Goal: Transaction & Acquisition: Purchase product/service

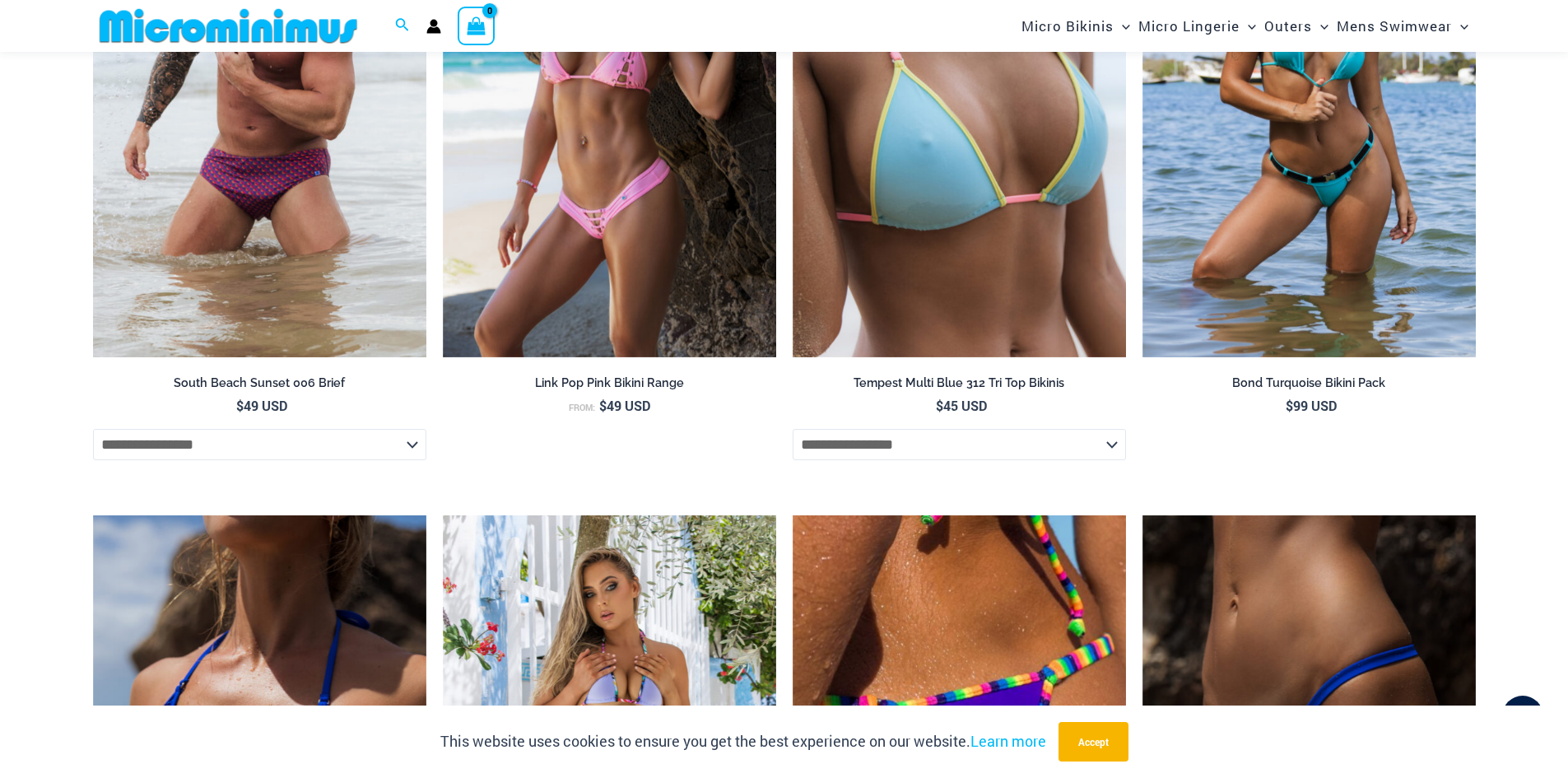
scroll to position [4838, 0]
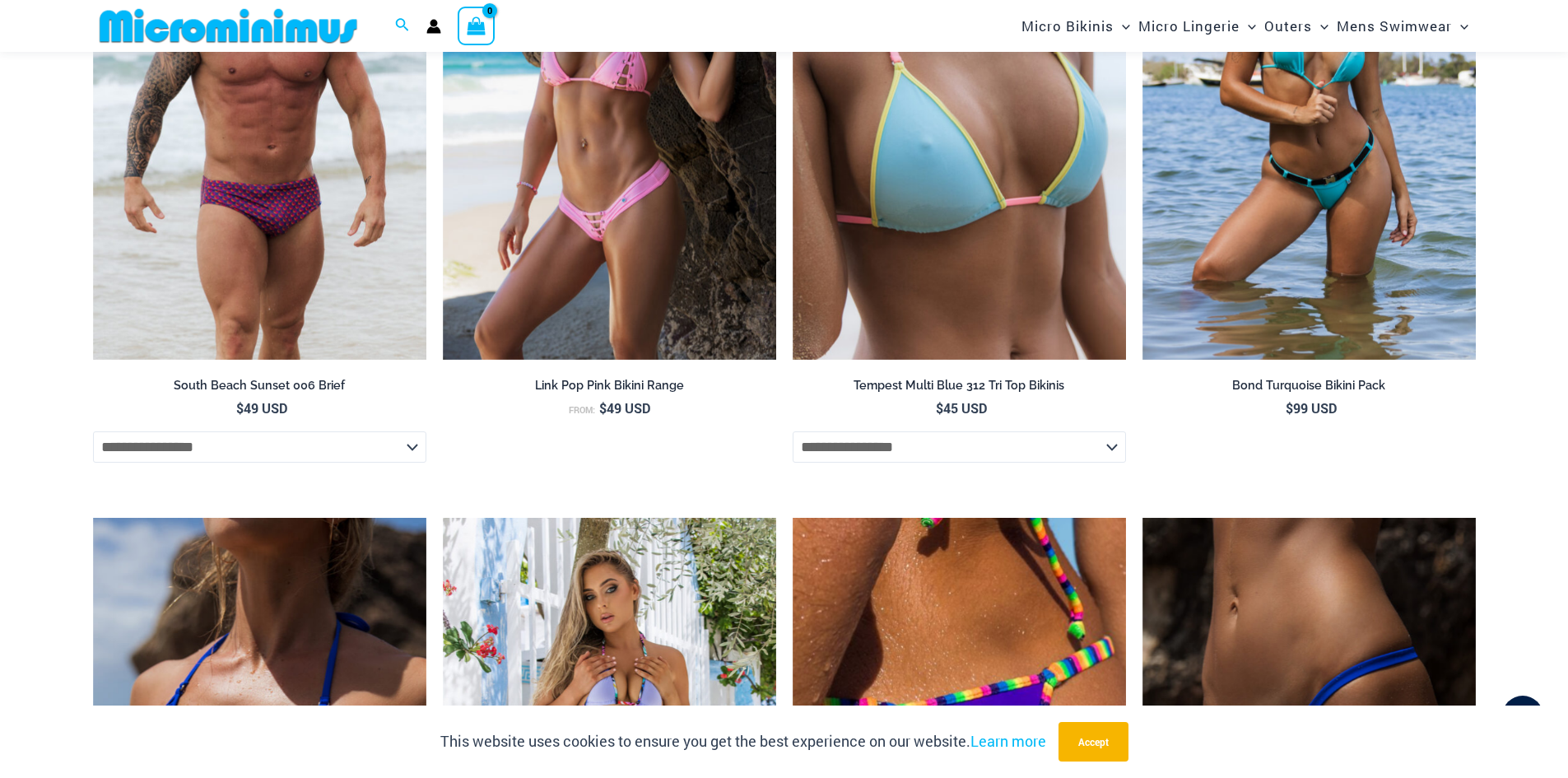
click at [275, 28] on img at bounding box center [229, 26] width 271 height 37
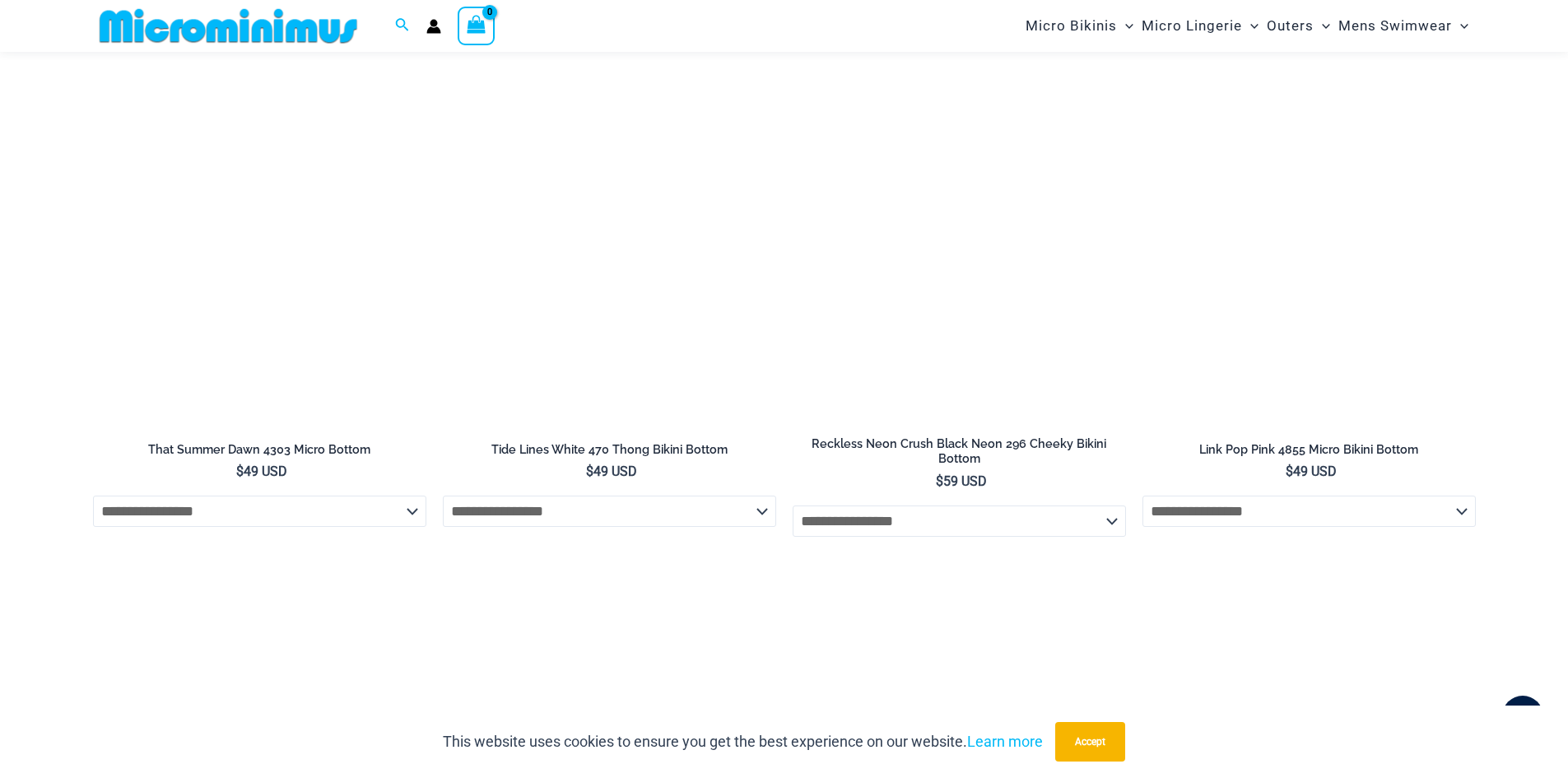
scroll to position [5086, 0]
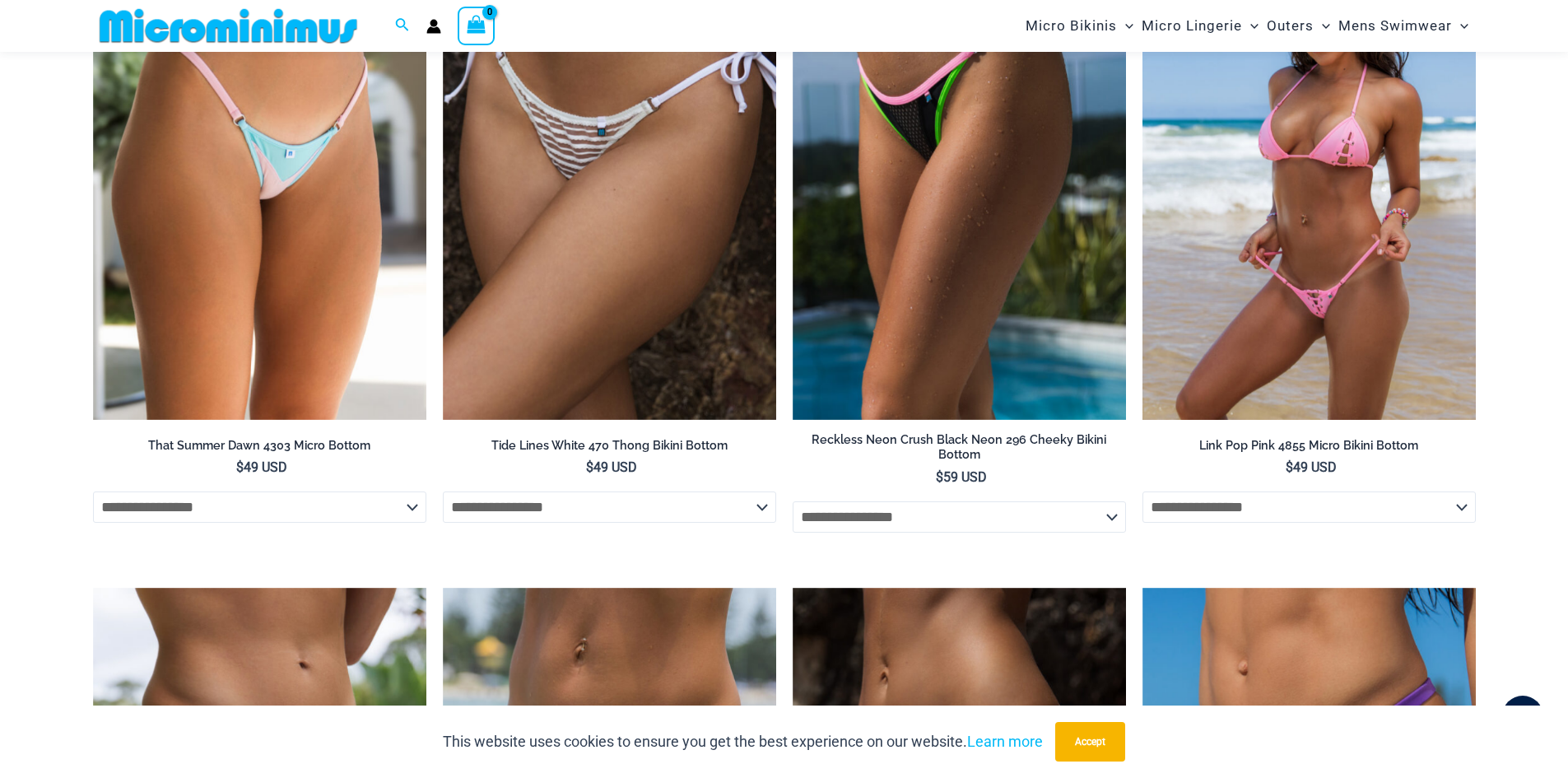
click at [1469, 494] on select "**********" at bounding box center [1309, 506] width 334 height 31
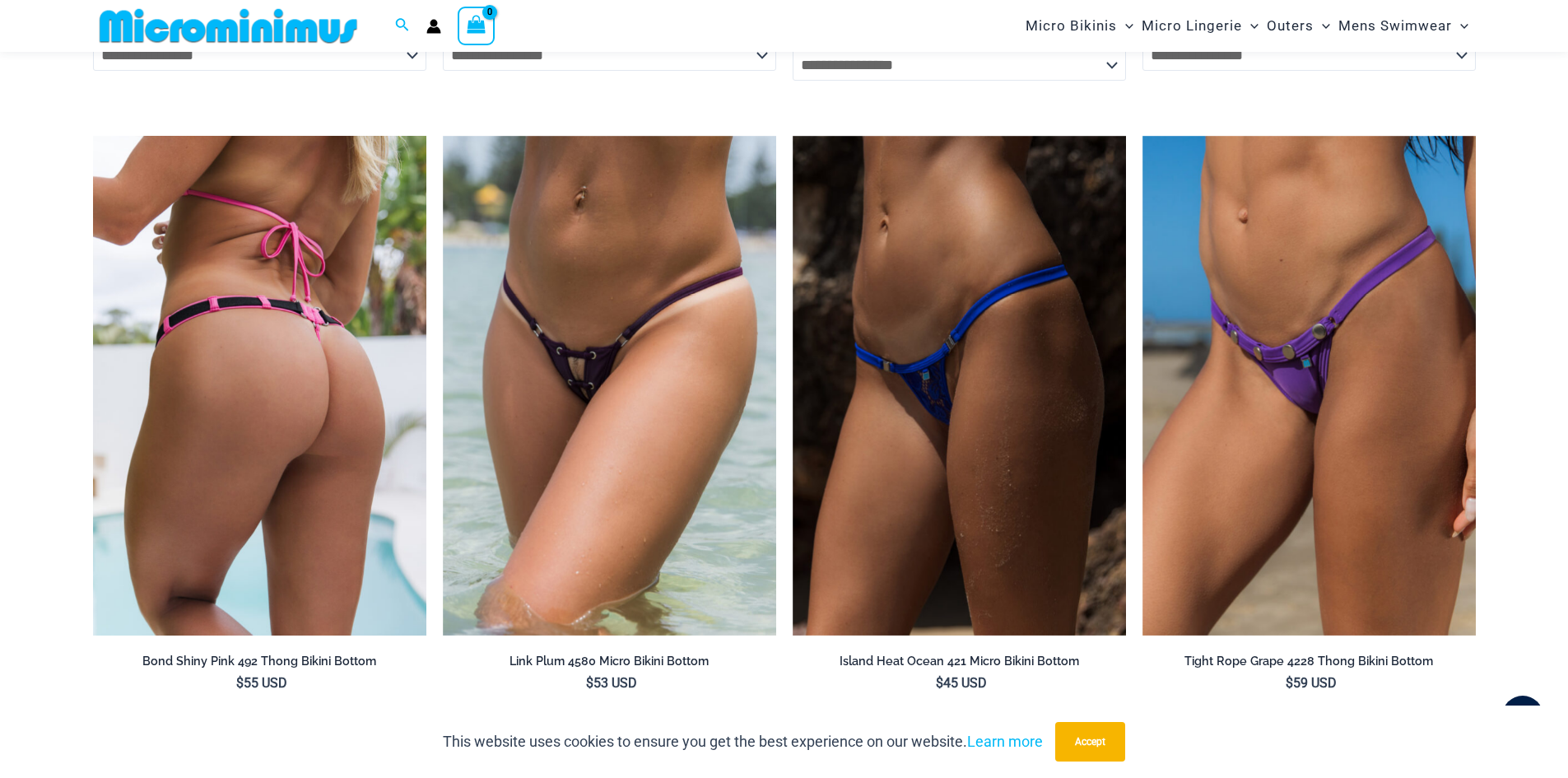
scroll to position [5663, 0]
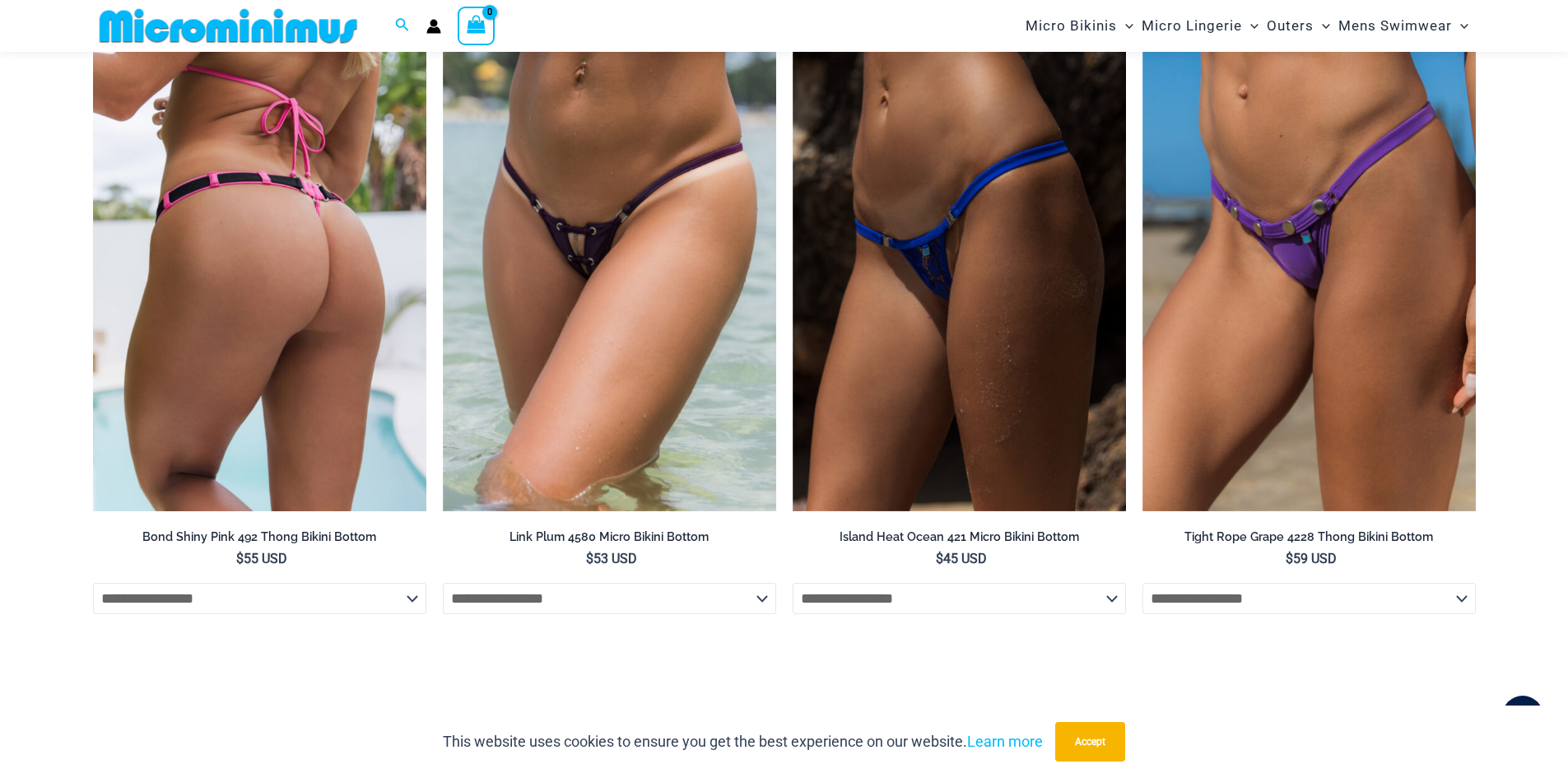
click at [397, 583] on select "**********" at bounding box center [260, 598] width 334 height 31
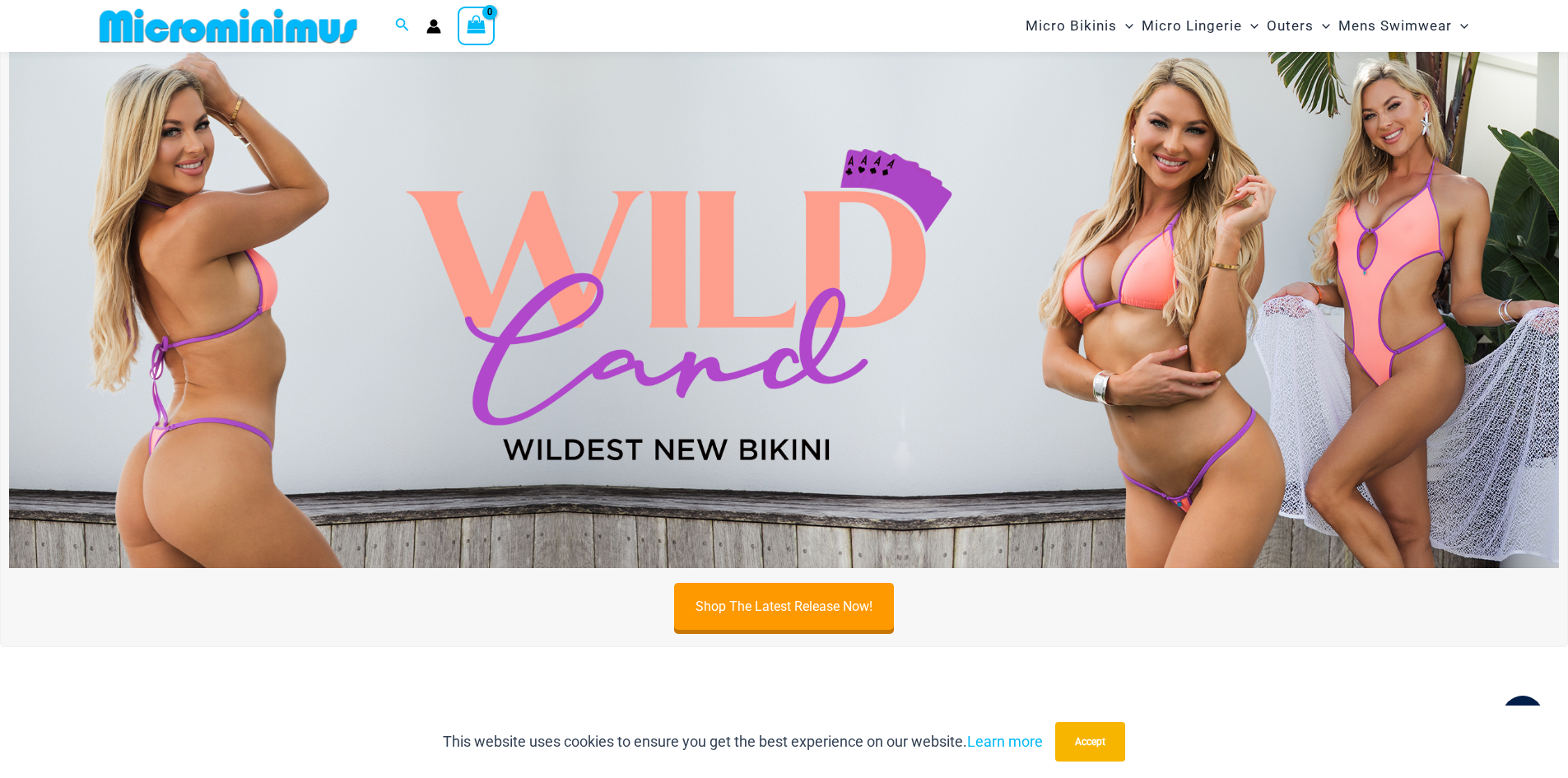
scroll to position [810, 0]
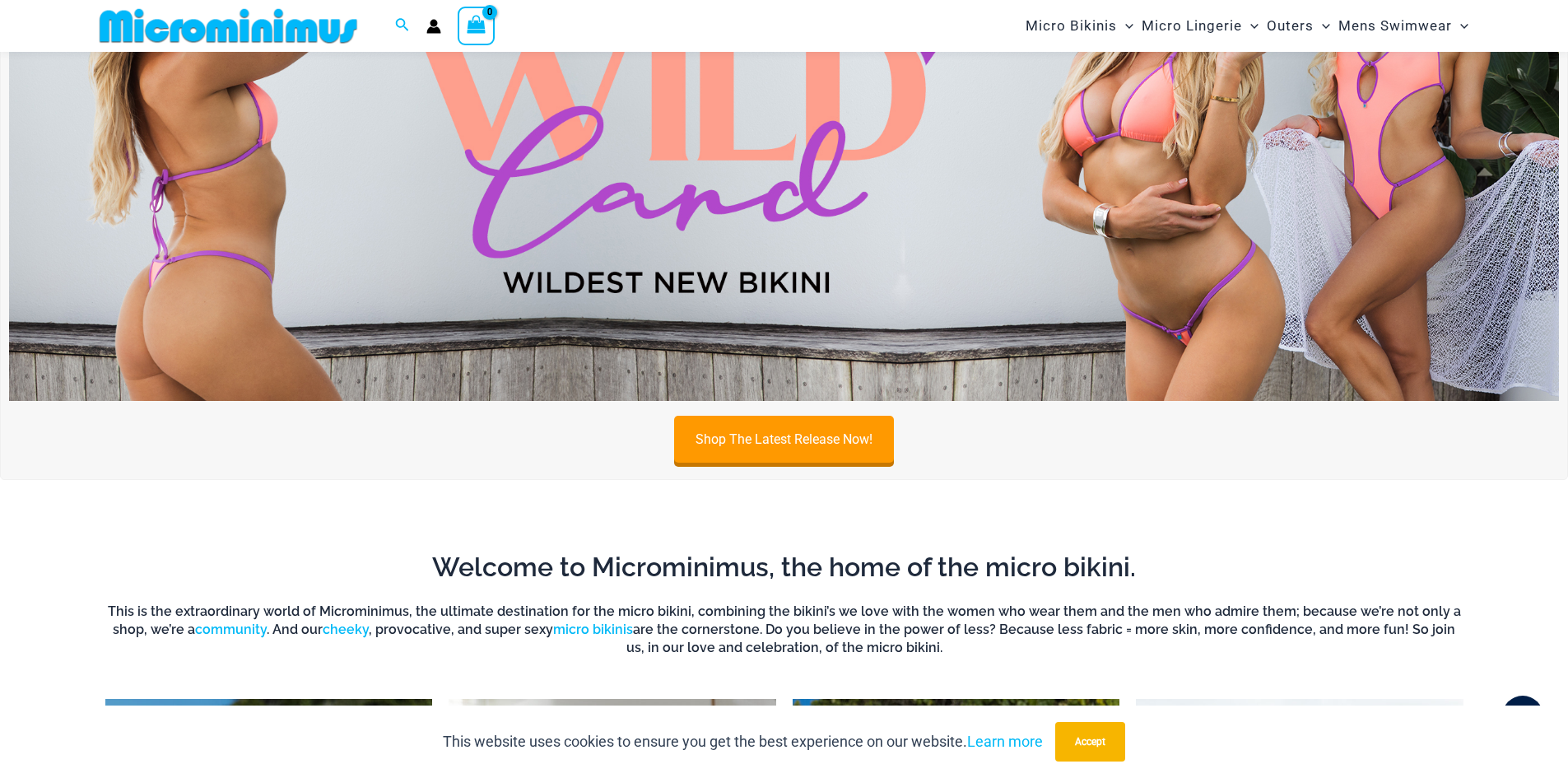
click at [904, 225] on img at bounding box center [784, 137] width 1550 height 527
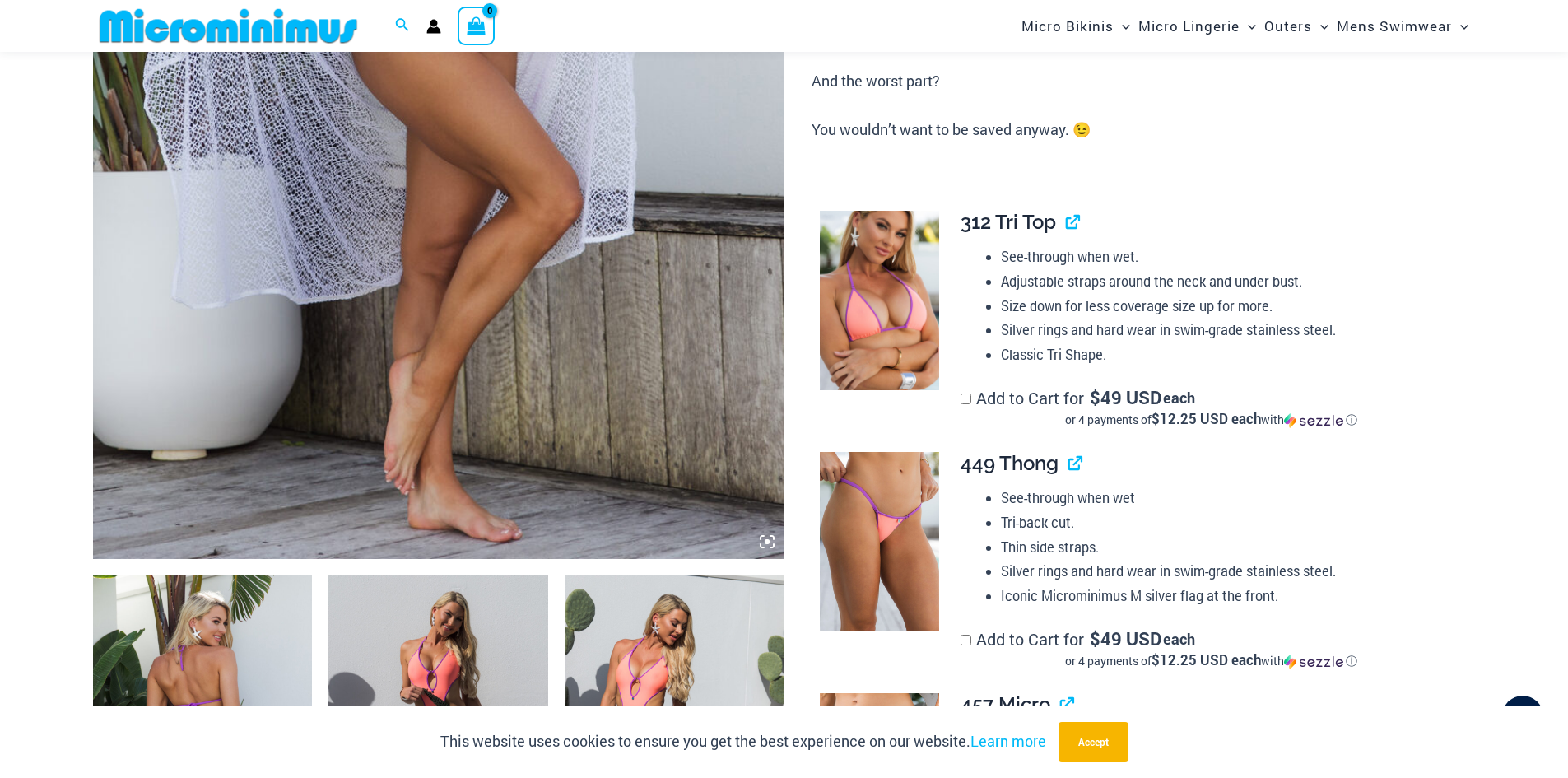
scroll to position [643, 0]
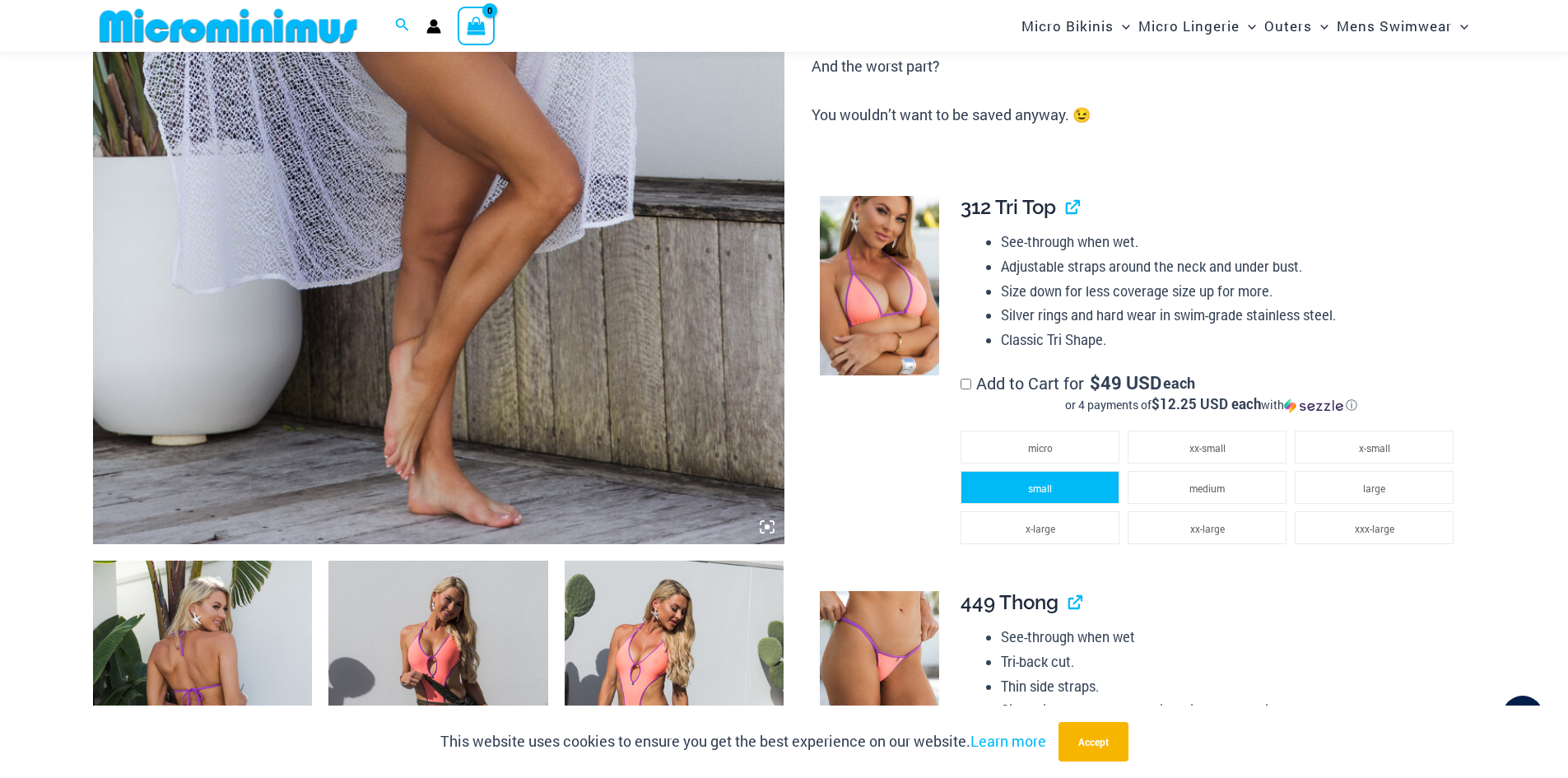
click at [1041, 481] on span "small" at bounding box center [1040, 488] width 24 height 13
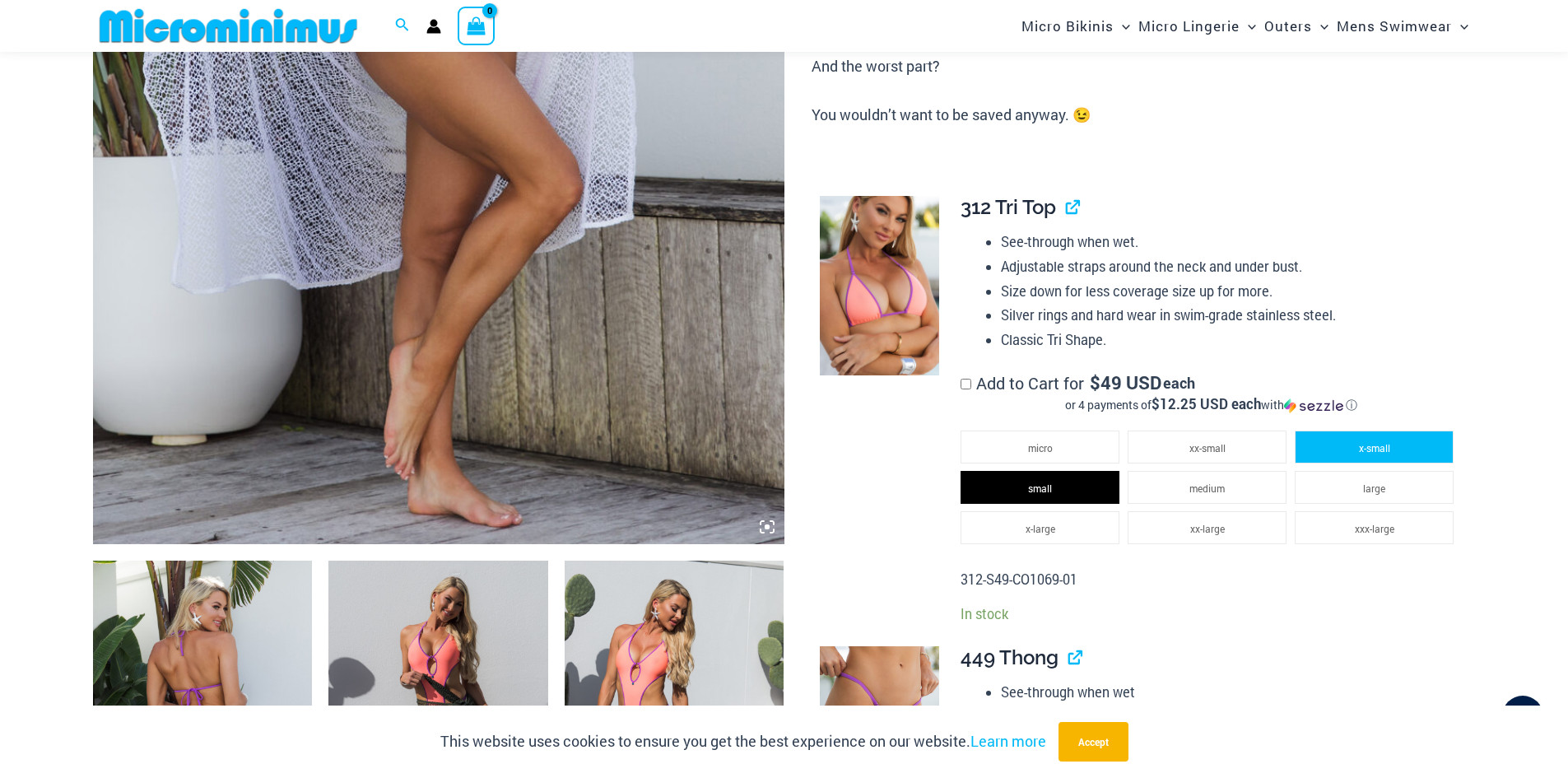
click at [1367, 445] on span "x-small" at bounding box center [1375, 447] width 31 height 13
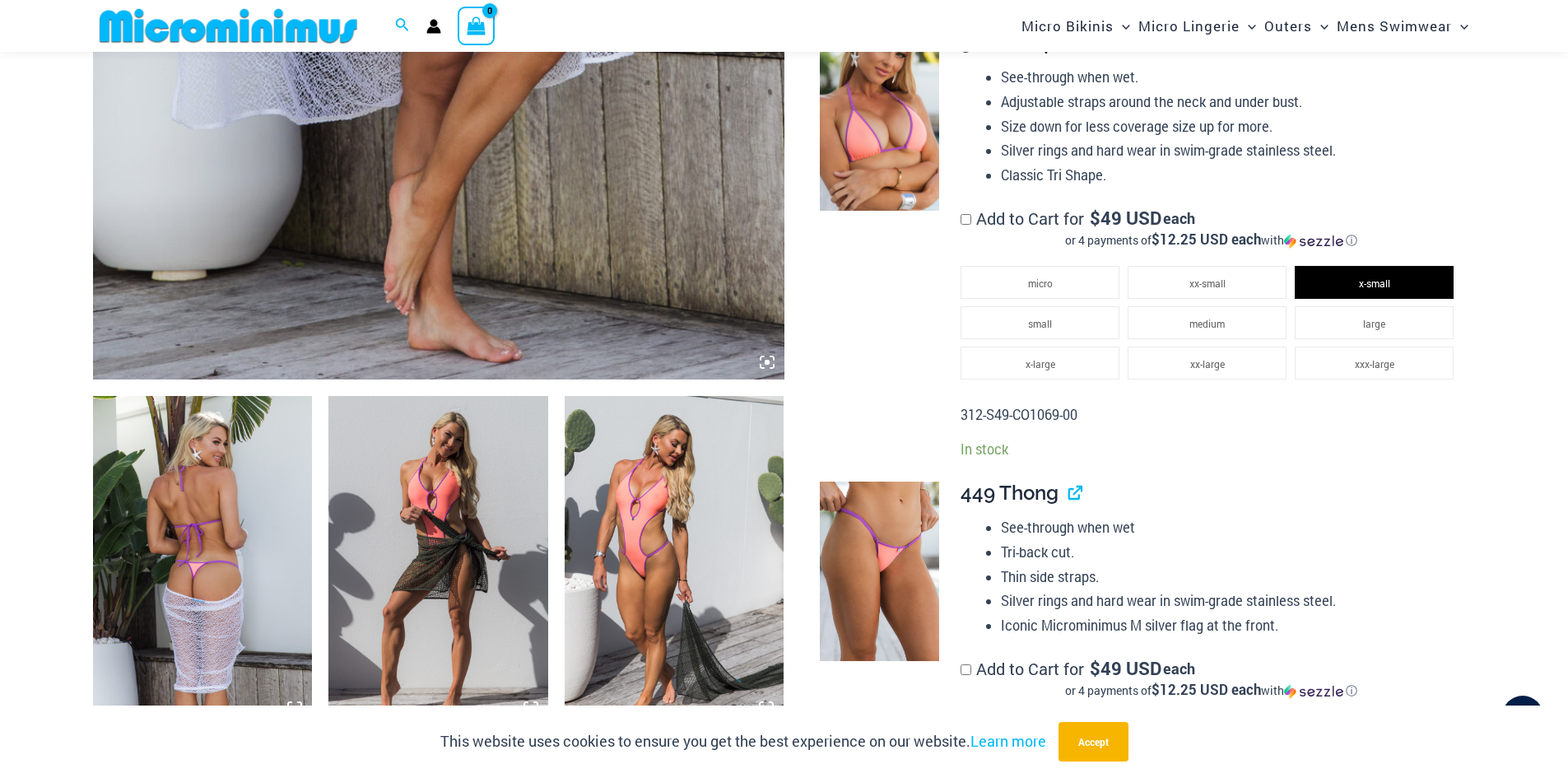
scroll to position [971, 0]
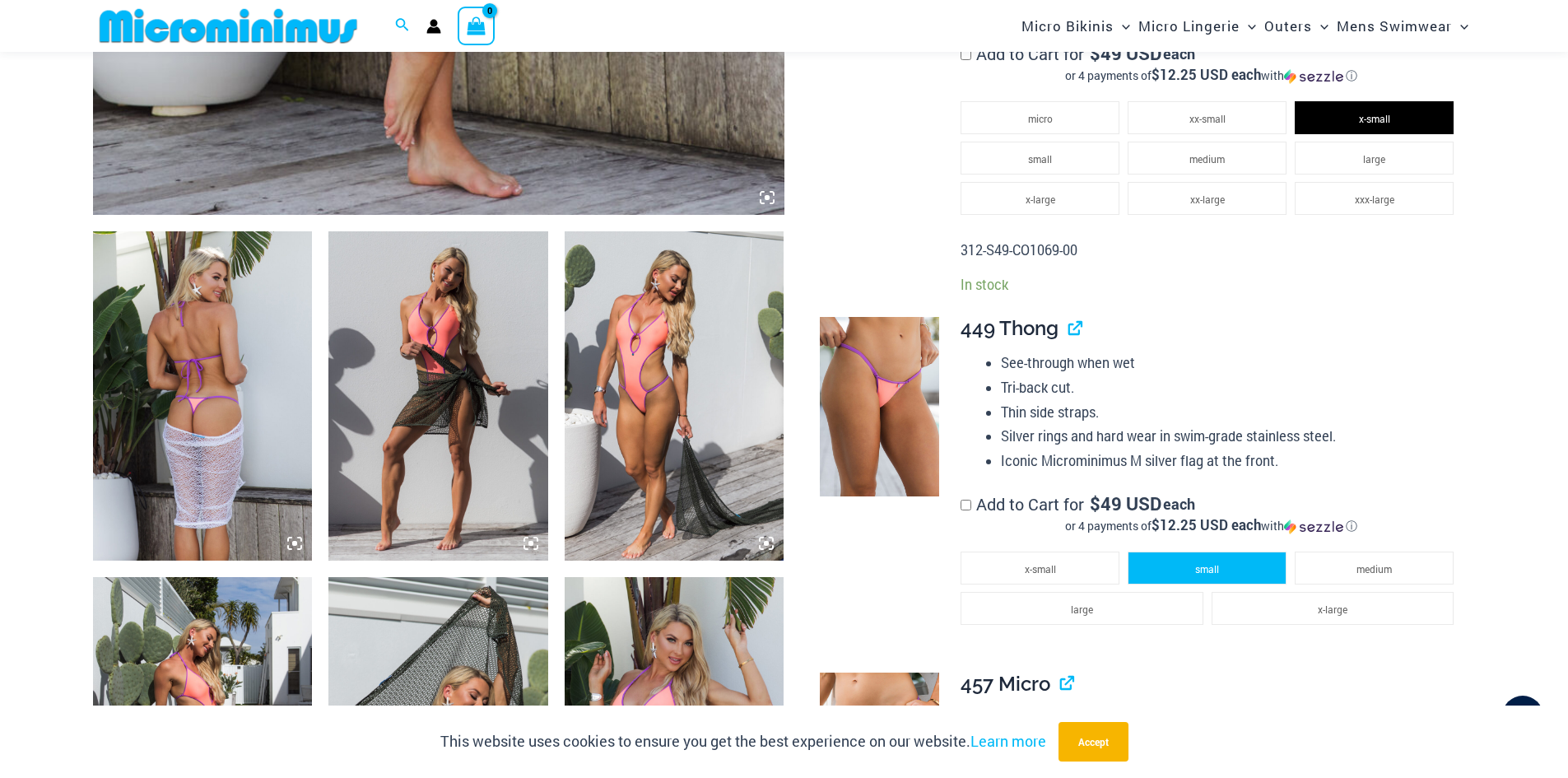
click at [1217, 573] on span "small" at bounding box center [1207, 569] width 24 height 13
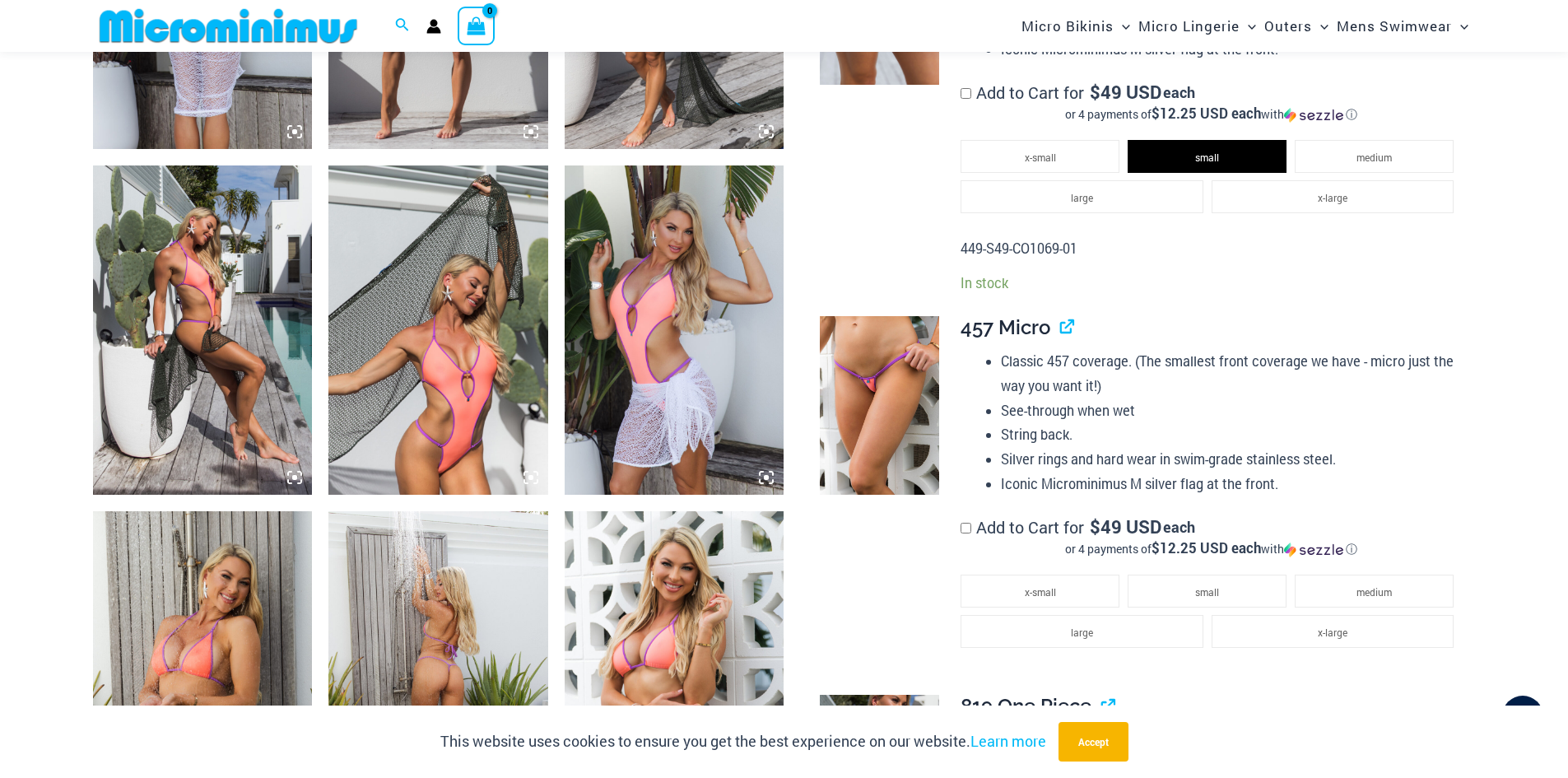
scroll to position [1465, 0]
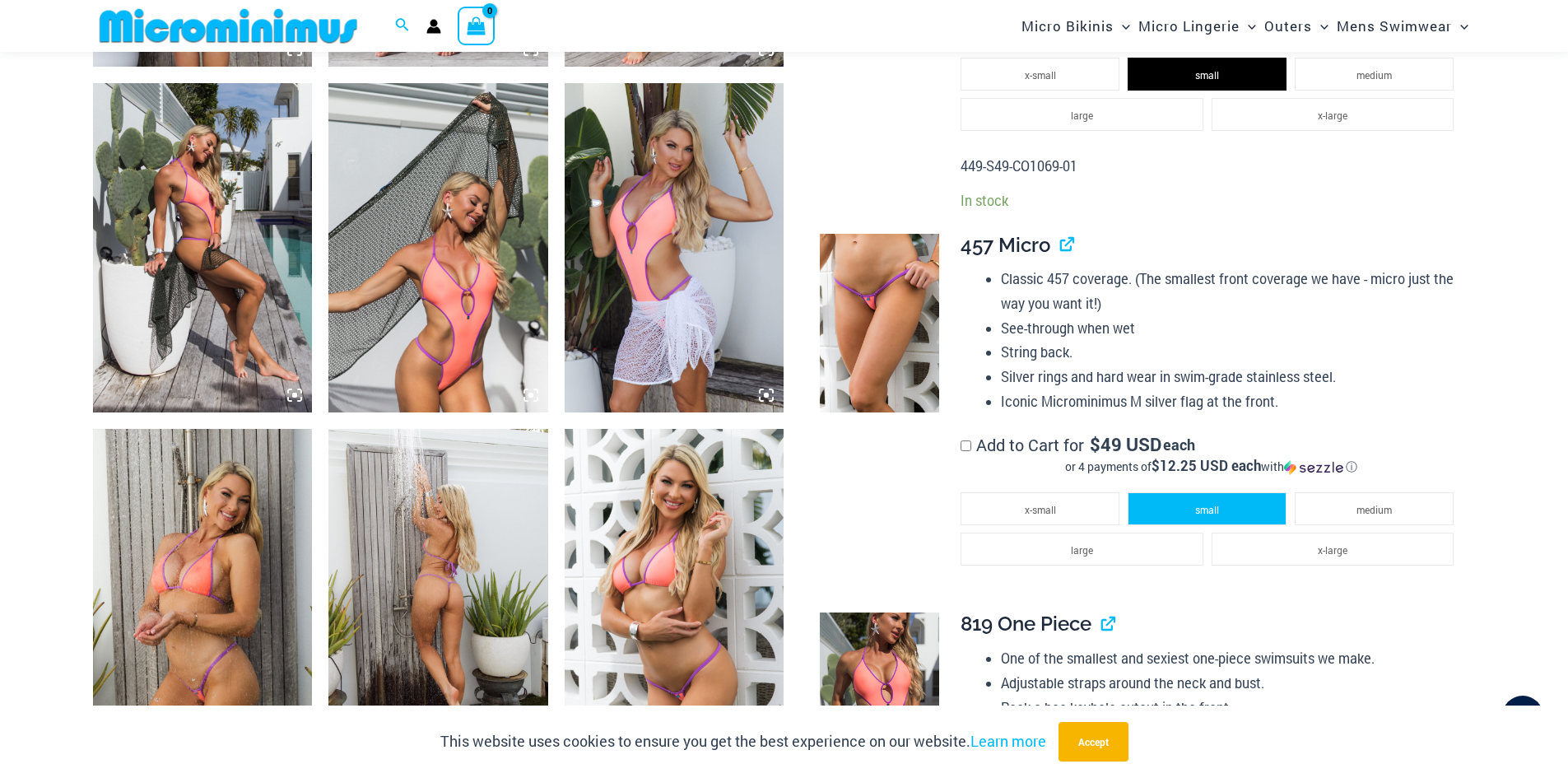
click at [1213, 509] on span "small" at bounding box center [1207, 509] width 24 height 13
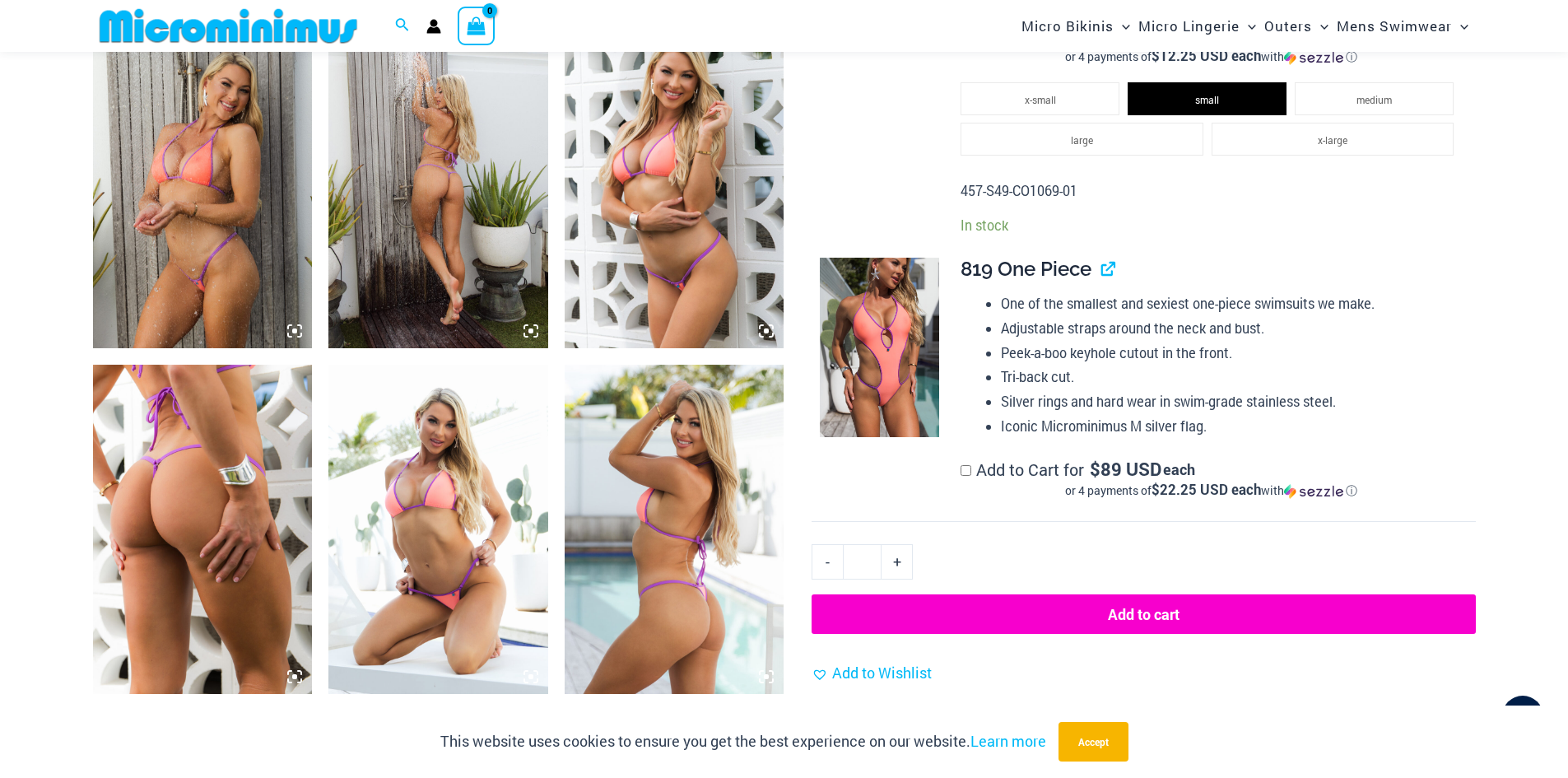
scroll to position [1877, 0]
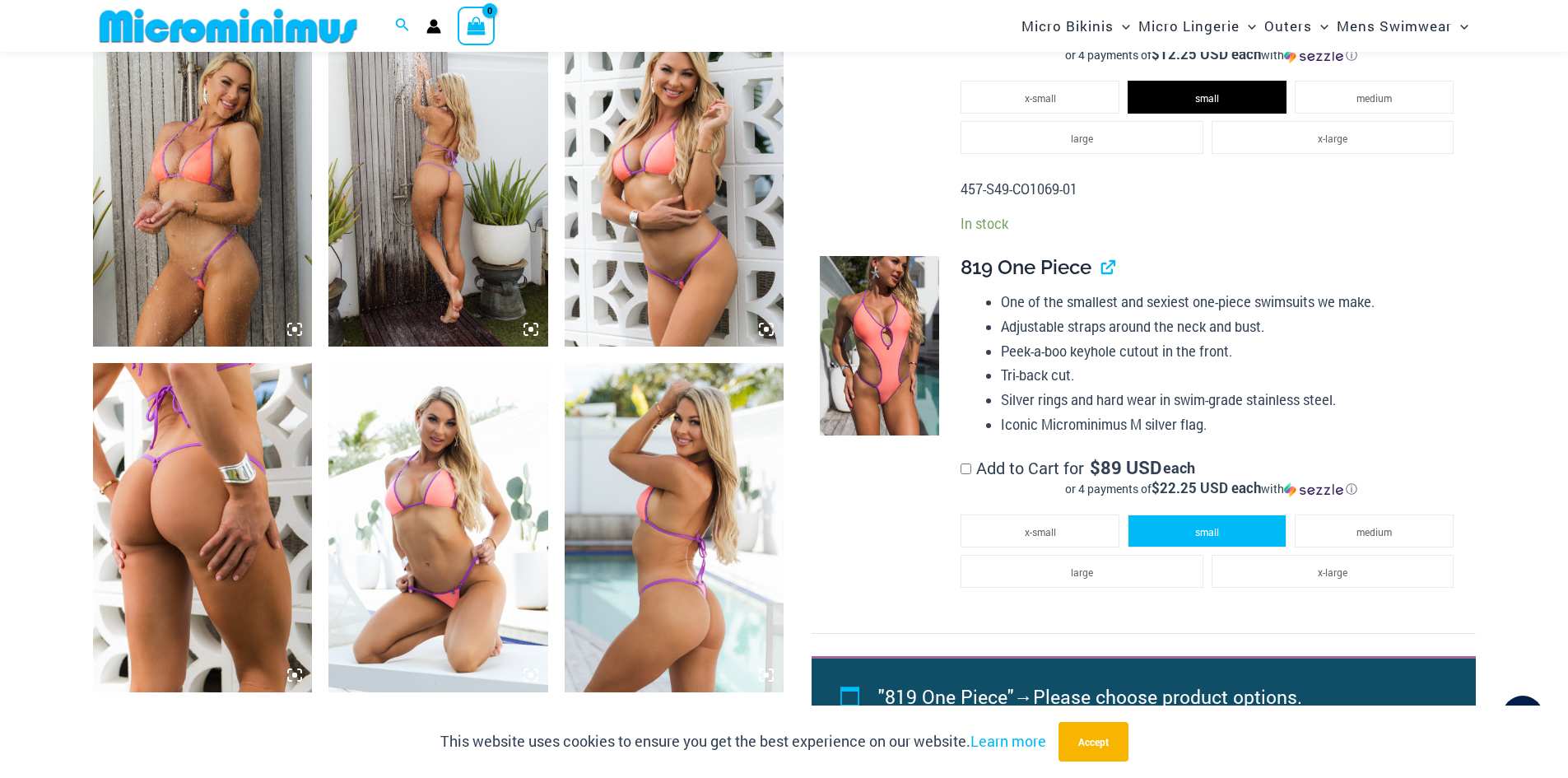
click at [1221, 526] on li "small" at bounding box center [1207, 530] width 159 height 33
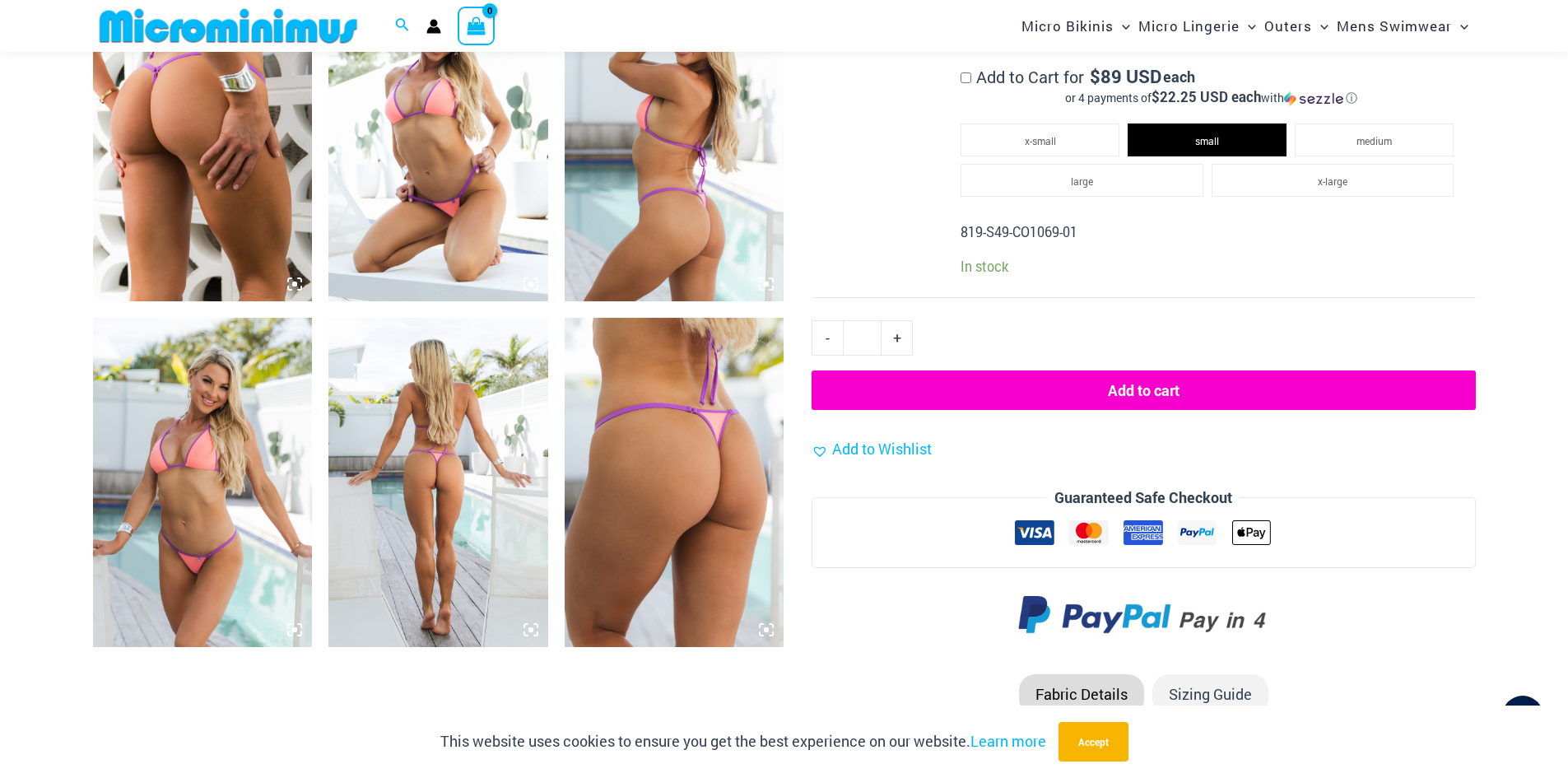
scroll to position [2288, 0]
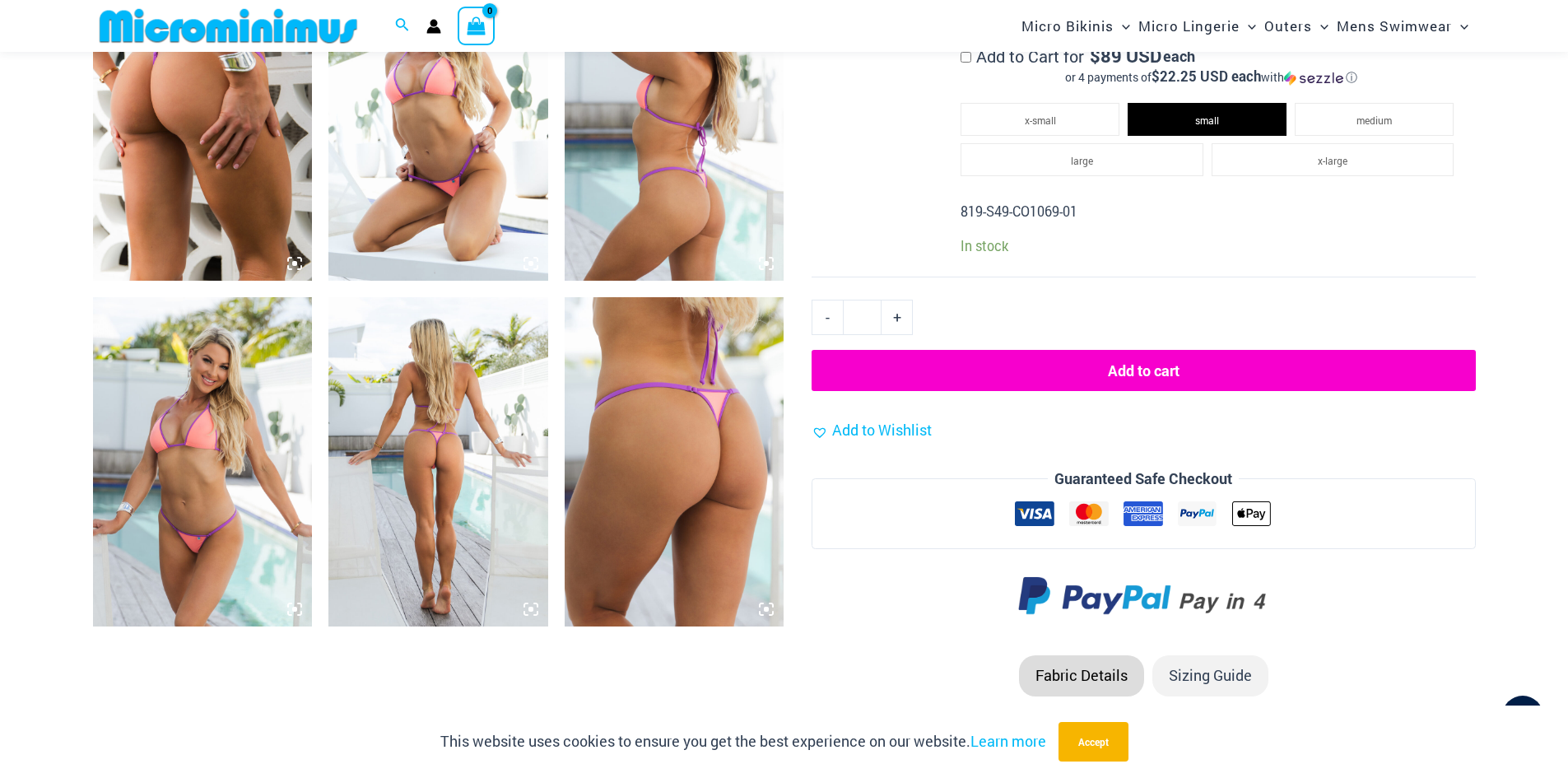
click at [1143, 361] on button "Add to cart" at bounding box center [1144, 370] width 663 height 41
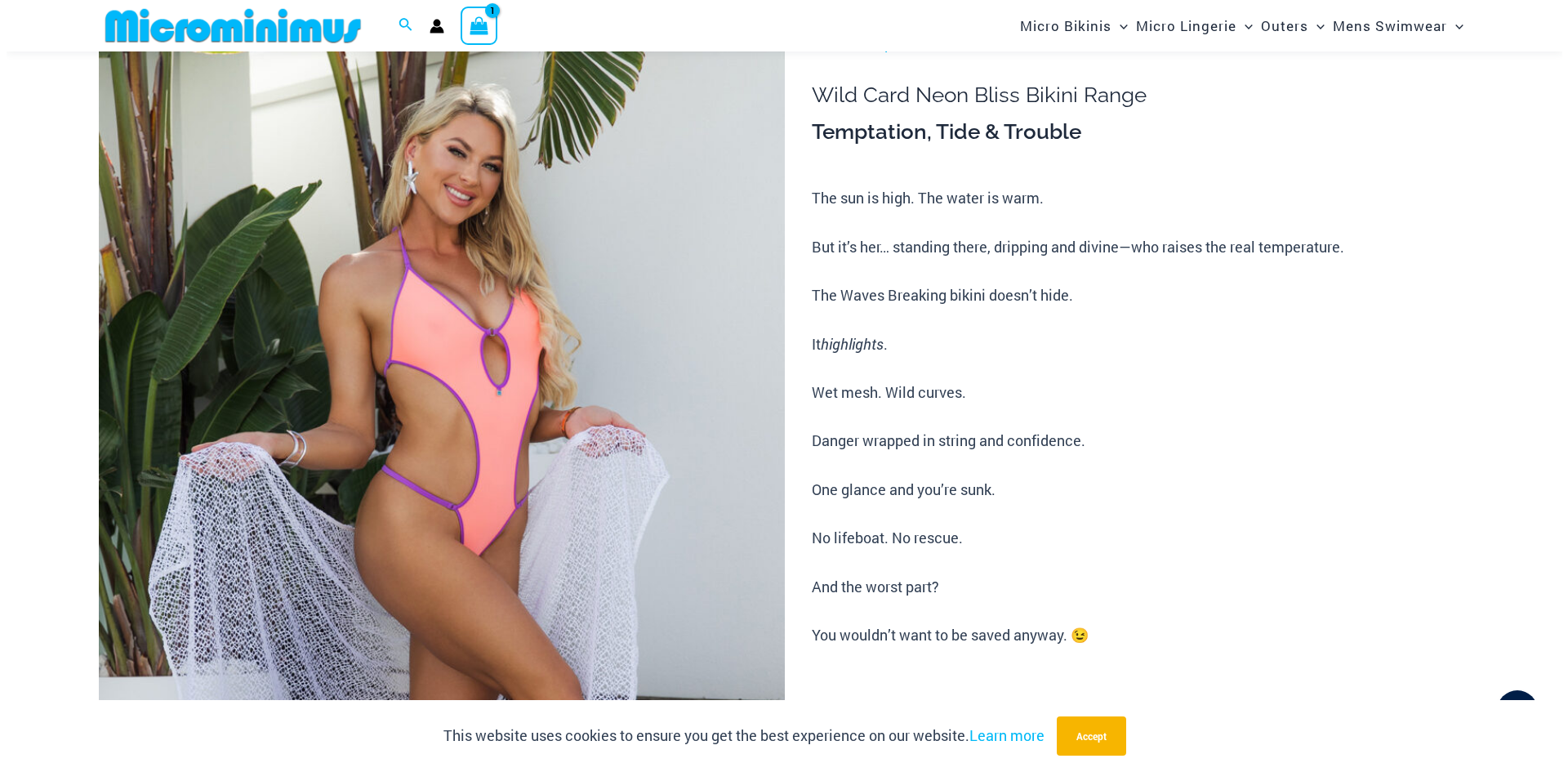
scroll to position [67, 0]
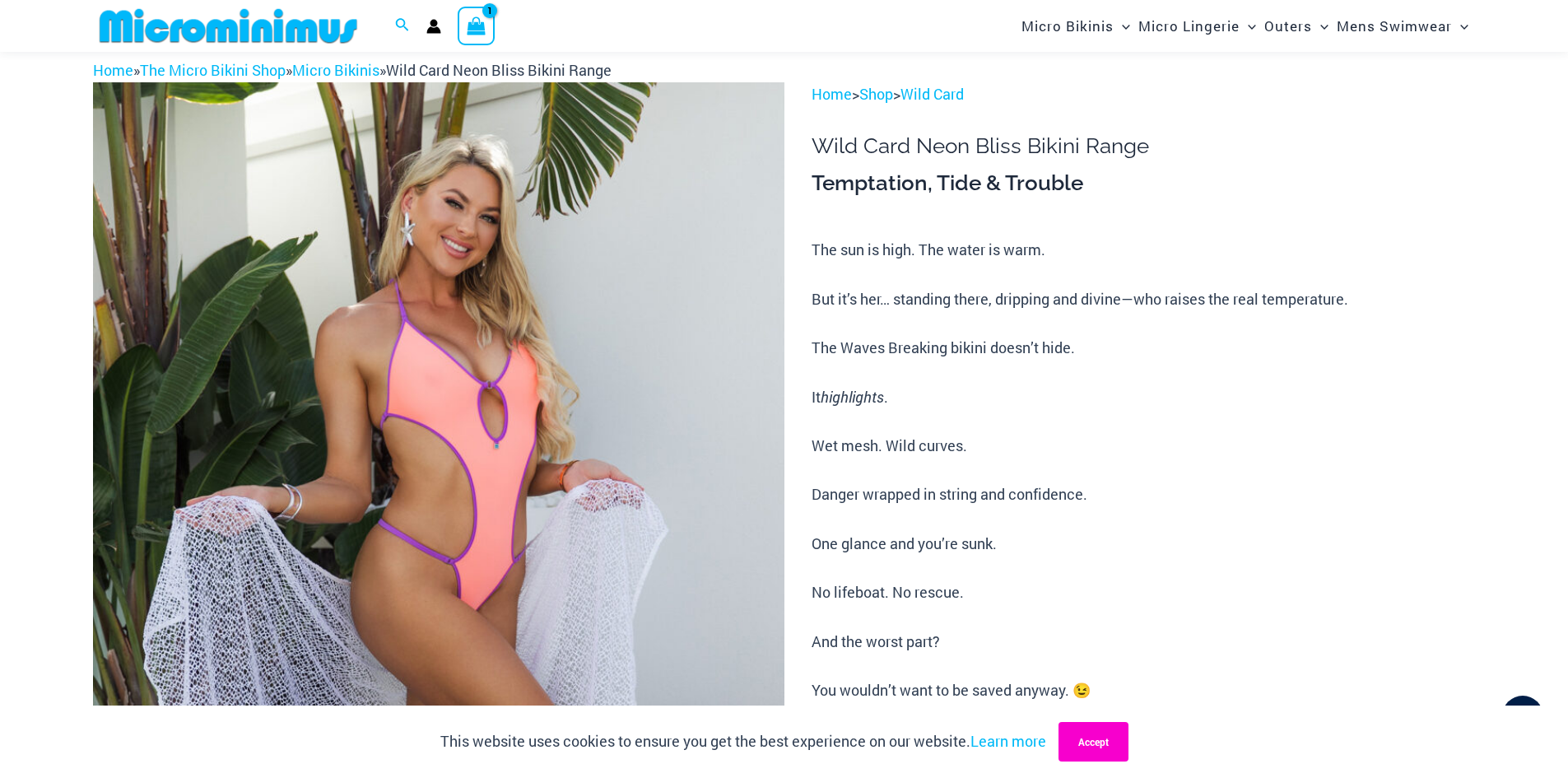
click at [1103, 744] on button "Accept" at bounding box center [1093, 742] width 70 height 39
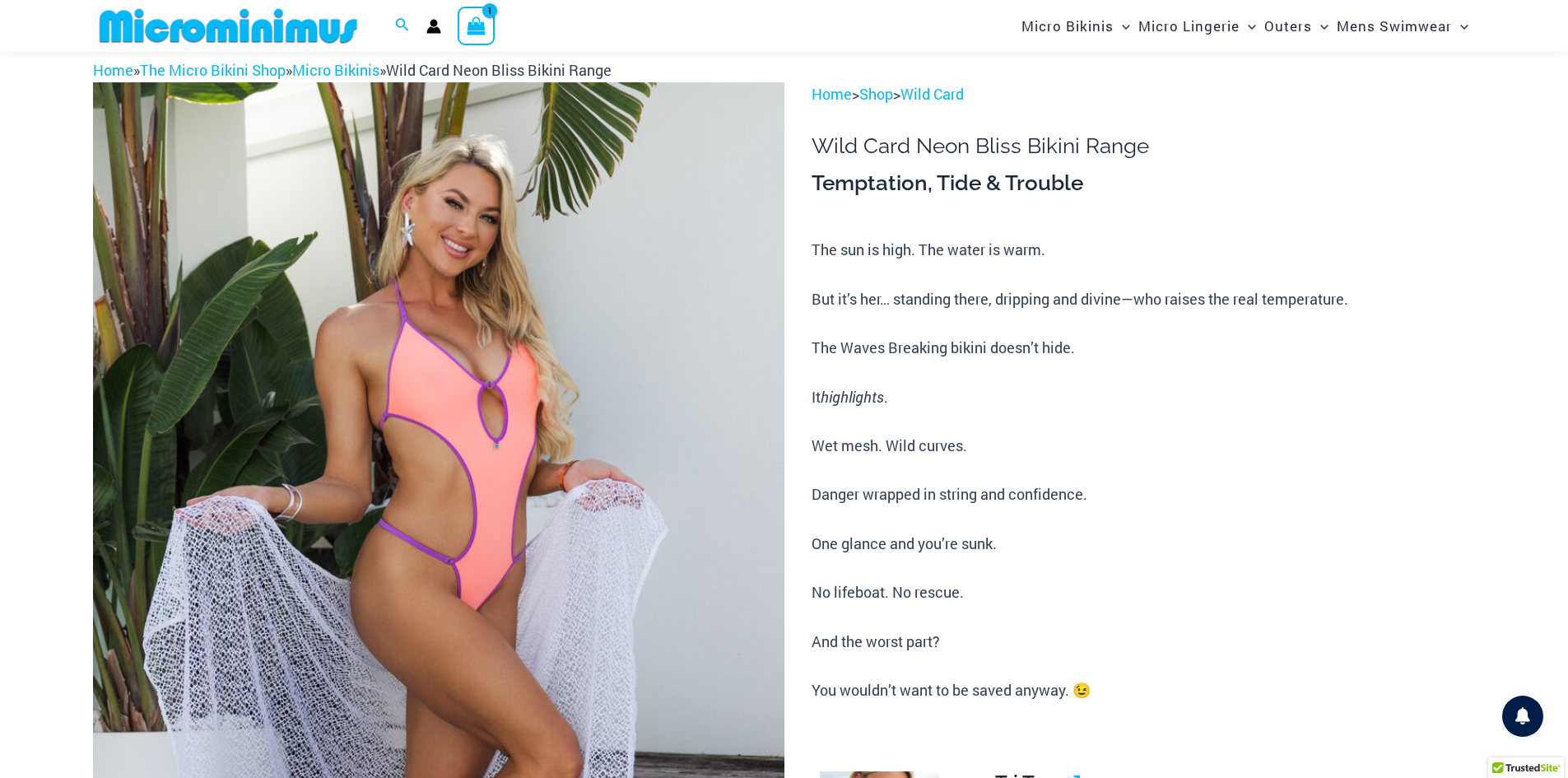
click at [478, 30] on icon "View Shopping Cart, 1 items" at bounding box center [477, 26] width 19 height 19
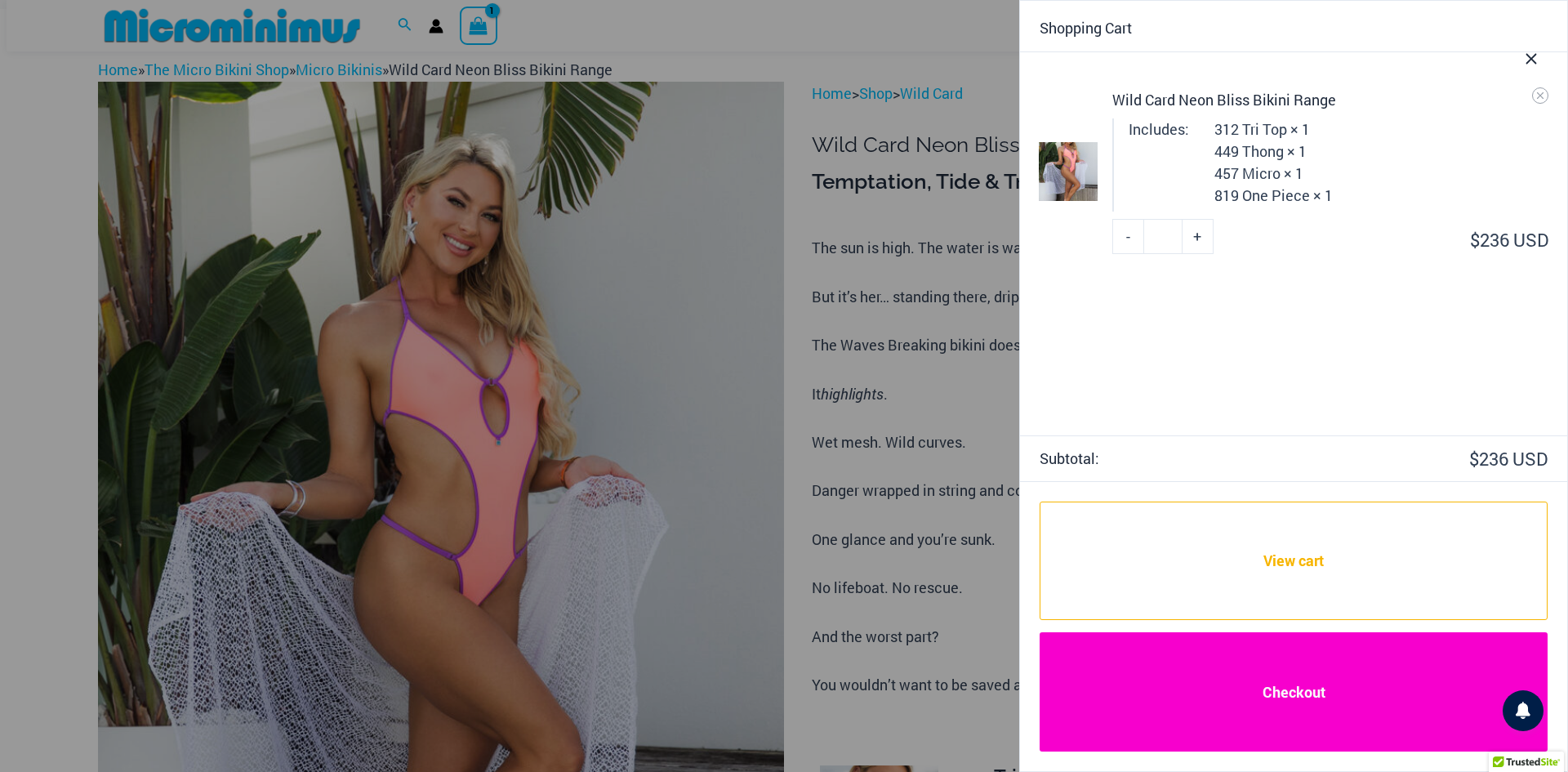
click at [1284, 692] on link "Checkout" at bounding box center [1294, 691] width 508 height 120
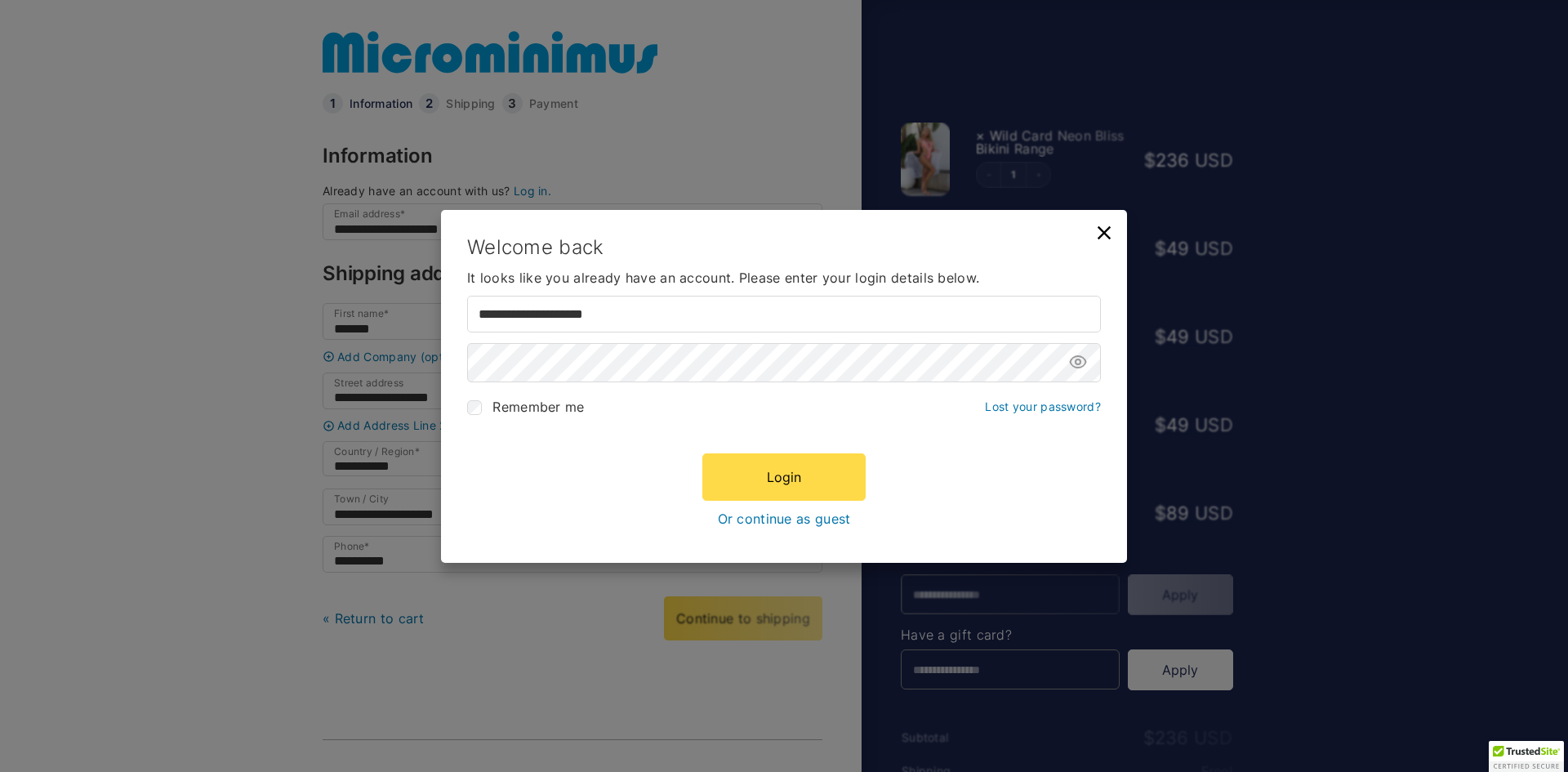
select select "**"
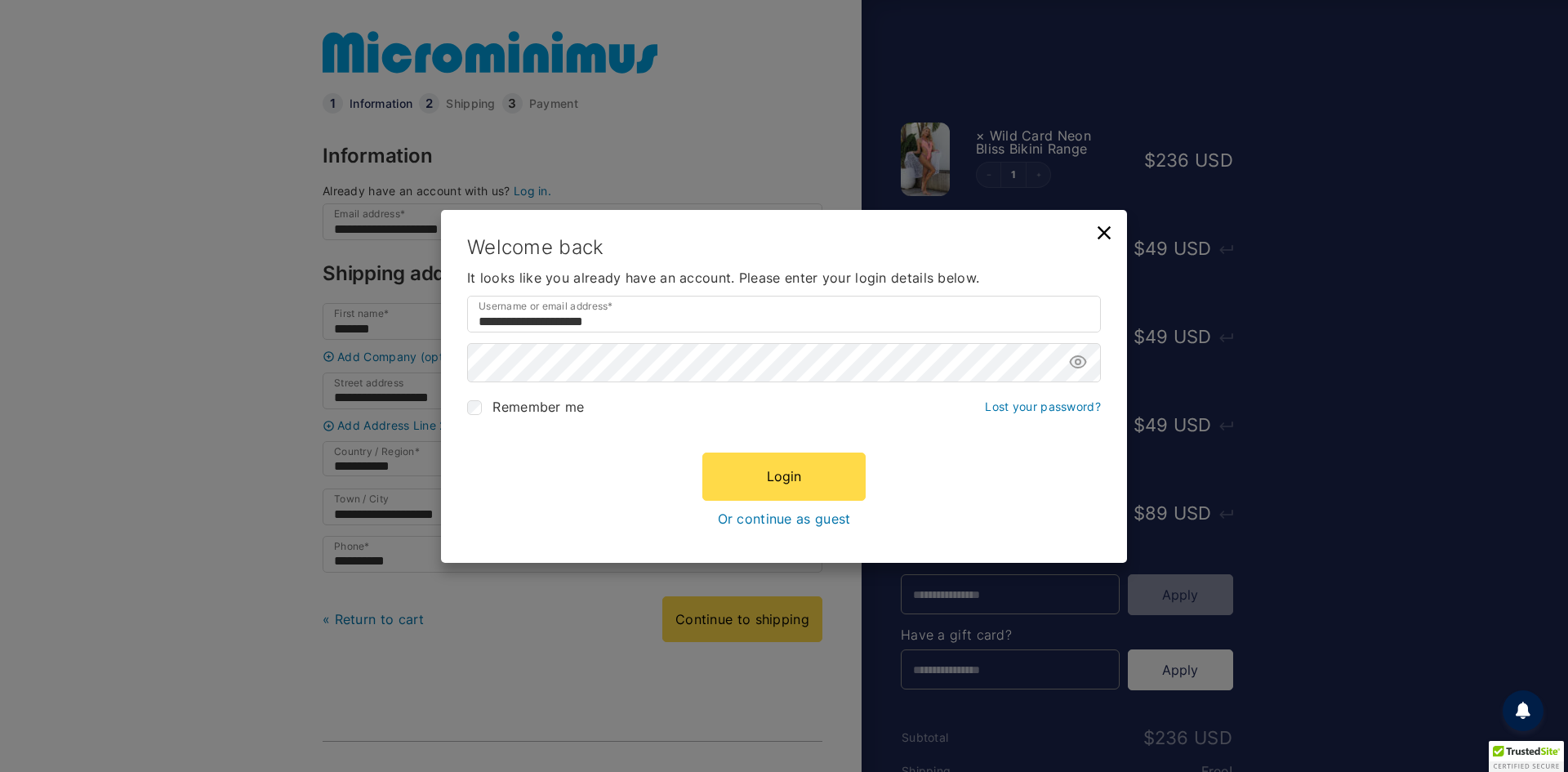
click at [765, 524] on link "Or continue as guest" at bounding box center [784, 518] width 133 height 15
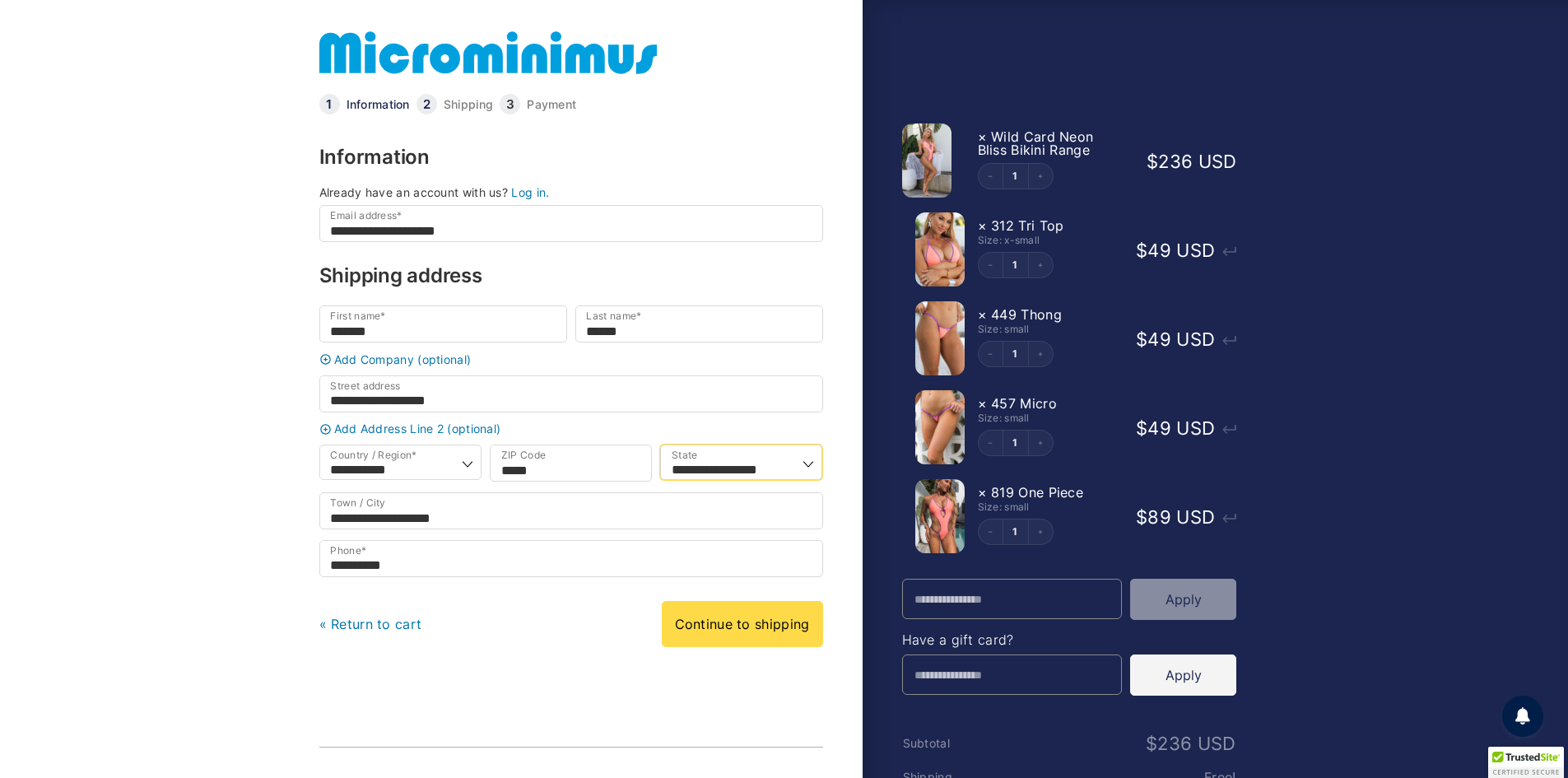
click at [785, 478] on select "**********" at bounding box center [742, 462] width 163 height 35
select select "**"
click at [661, 452] on select "**********" at bounding box center [742, 462] width 163 height 35
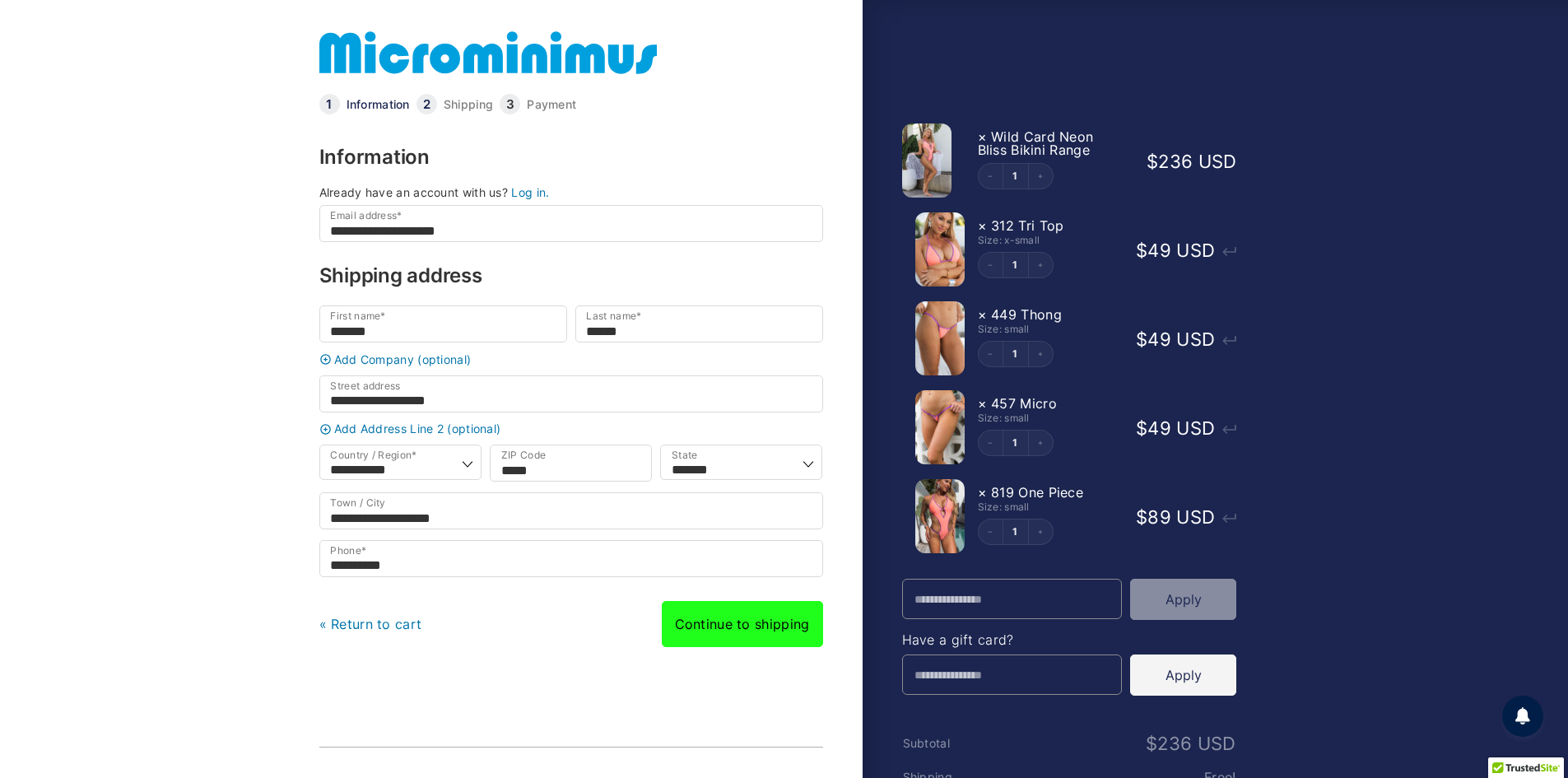
click at [700, 643] on link "Continue to shipping" at bounding box center [742, 623] width 162 height 46
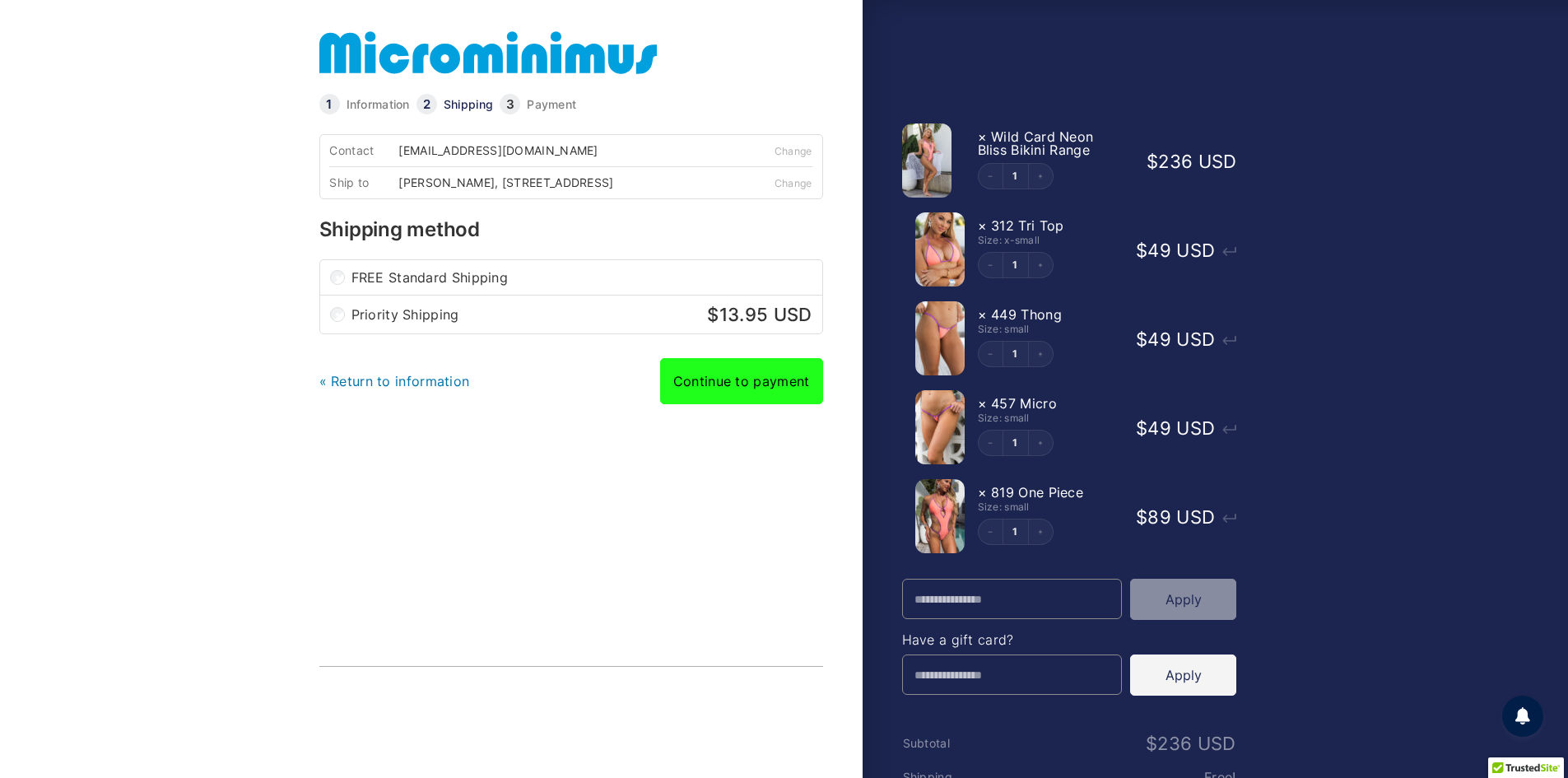
click at [729, 402] on link "Continue to payment" at bounding box center [742, 380] width 163 height 46
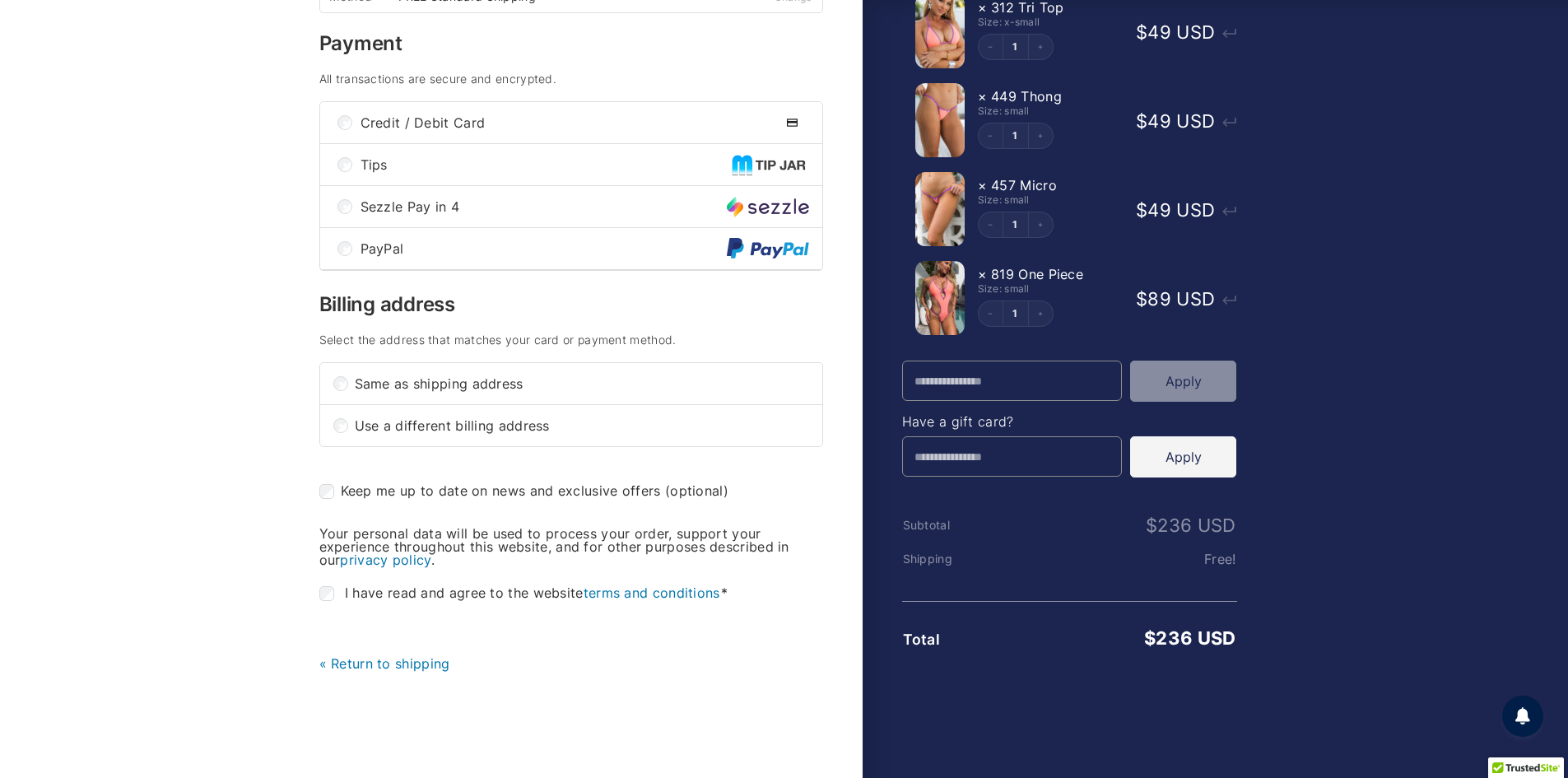
scroll to position [247, 0]
